Goal: Go to known website: Go to known website

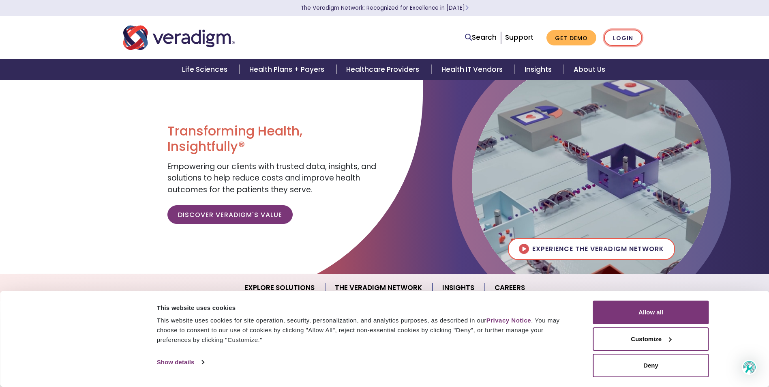
click at [624, 36] on link "Login" at bounding box center [623, 38] width 38 height 17
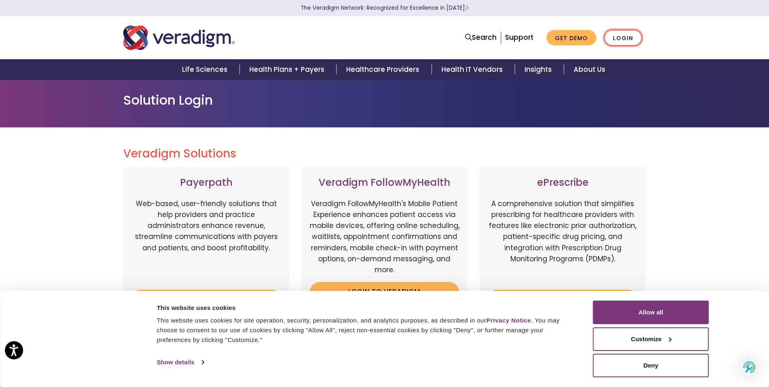
click at [616, 41] on link "Login" at bounding box center [623, 38] width 38 height 17
click at [603, 370] on button "Deny" at bounding box center [651, 366] width 116 height 24
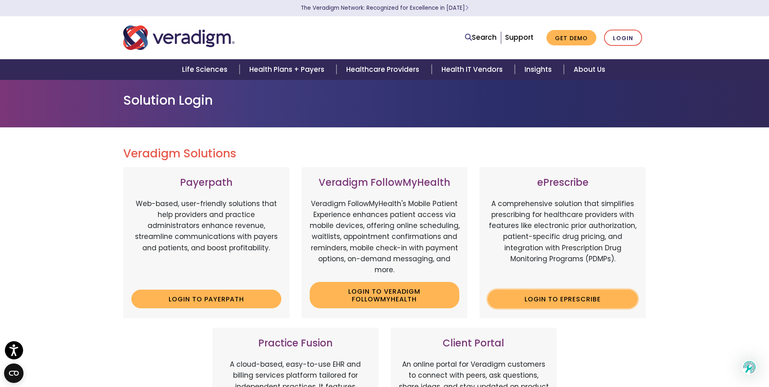
click at [521, 297] on link "Login to ePrescribe" at bounding box center [563, 298] width 150 height 19
